Goal: Task Accomplishment & Management: Use online tool/utility

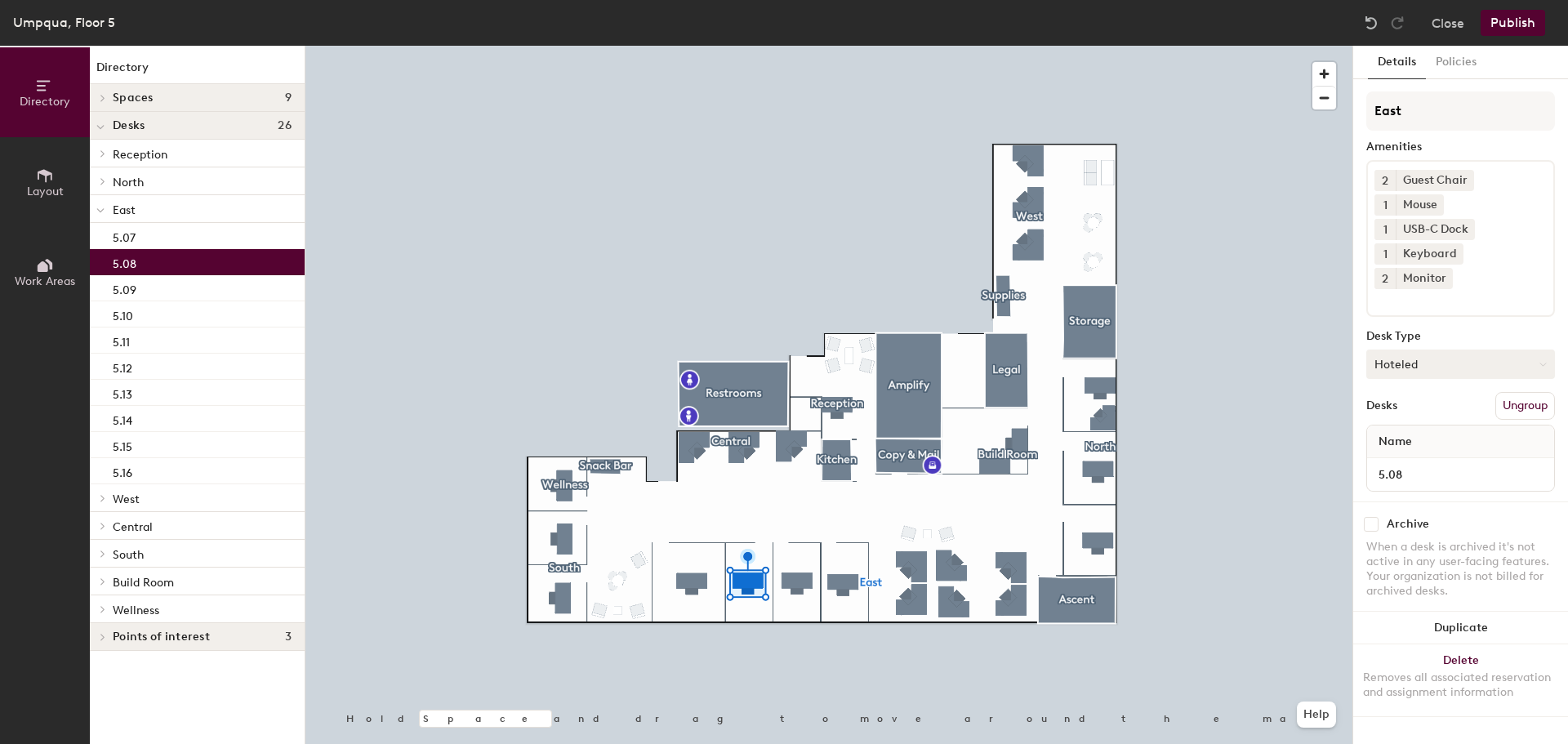
click at [1539, 350] on button "Hoteled" at bounding box center [1460, 364] width 189 height 30
click at [1450, 403] on div "Assigned" at bounding box center [1449, 414] width 163 height 24
click at [1426, 426] on div "Name" at bounding box center [1460, 442] width 187 height 32
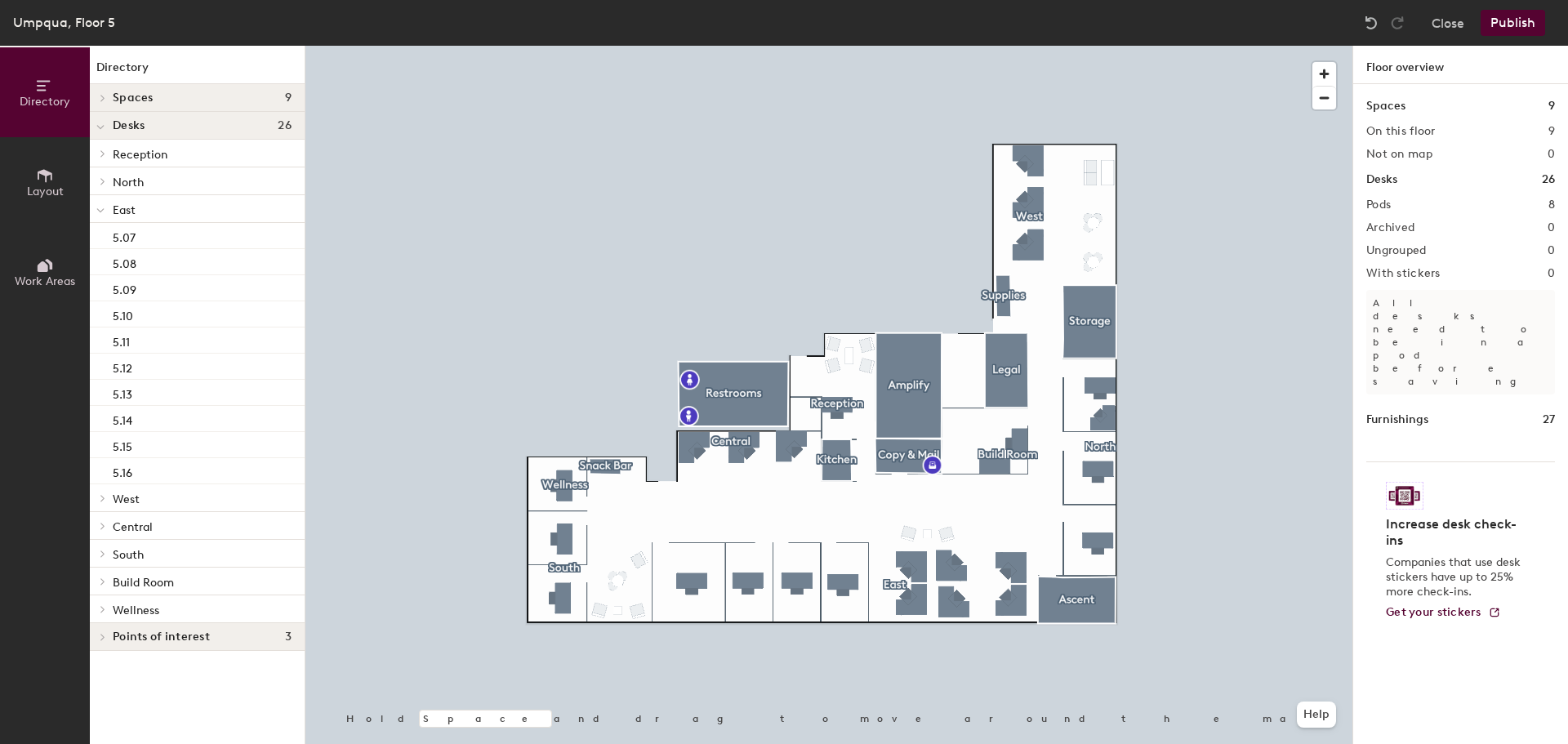
click at [1509, 20] on button "Publish" at bounding box center [1513, 22] width 65 height 26
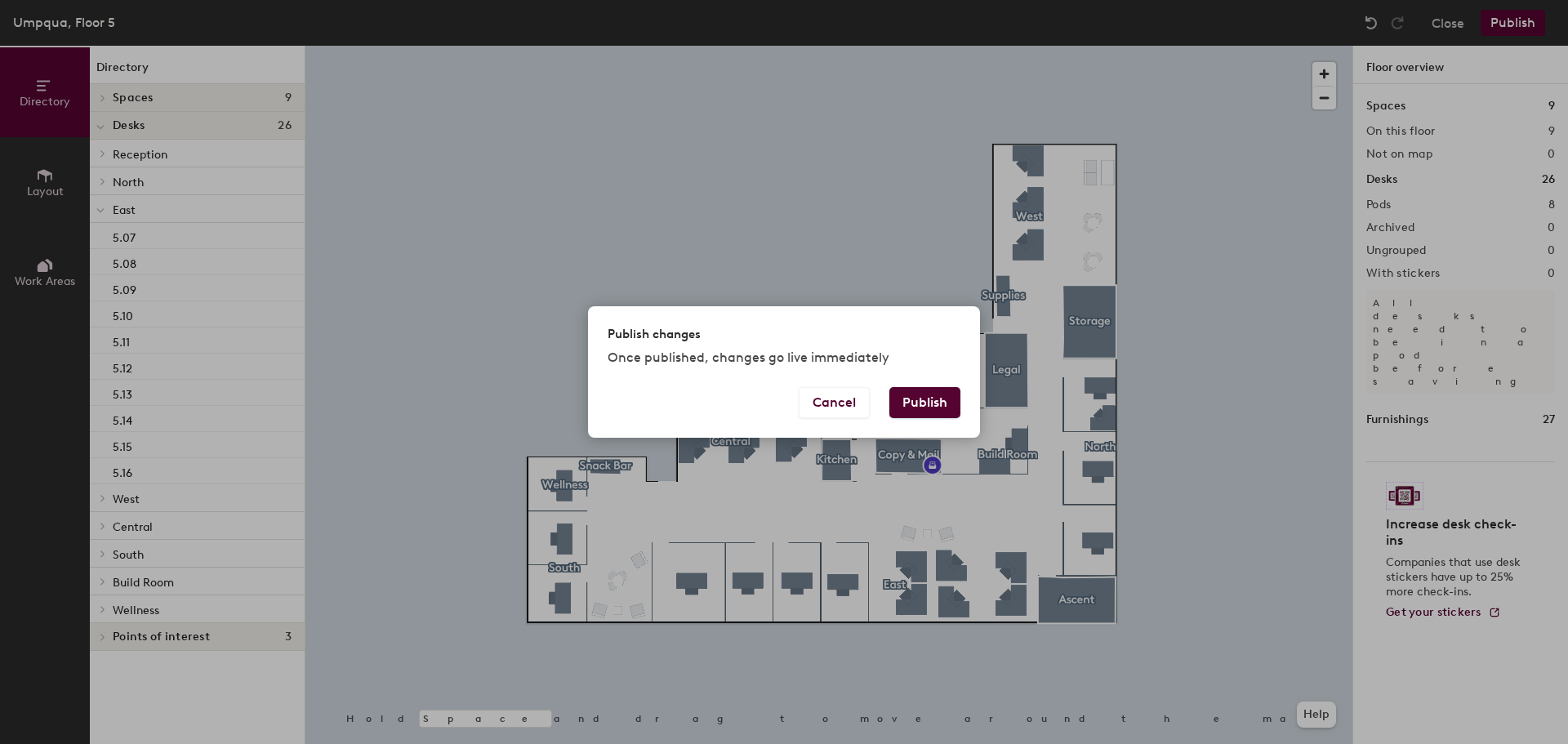
click at [943, 394] on button "Publish" at bounding box center [924, 403] width 71 height 31
